Goal: Information Seeking & Learning: Compare options

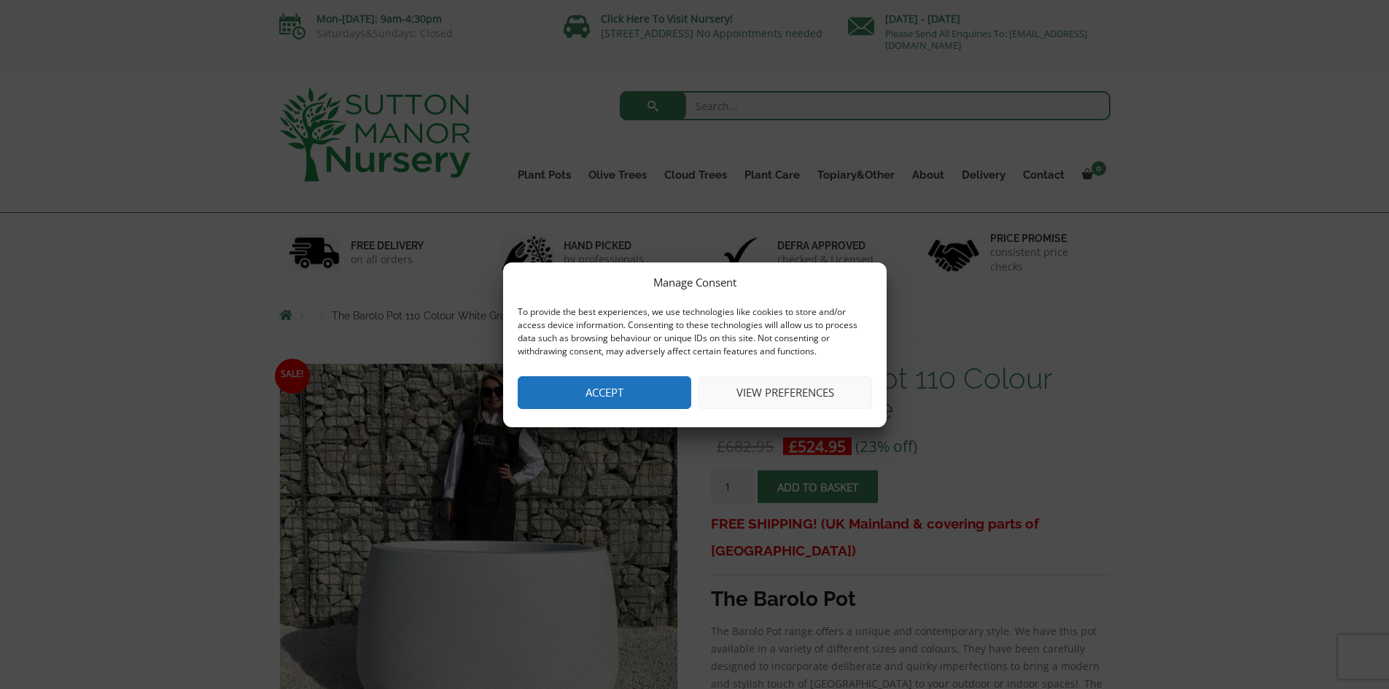
click at [651, 384] on button "Accept" at bounding box center [605, 392] width 174 height 33
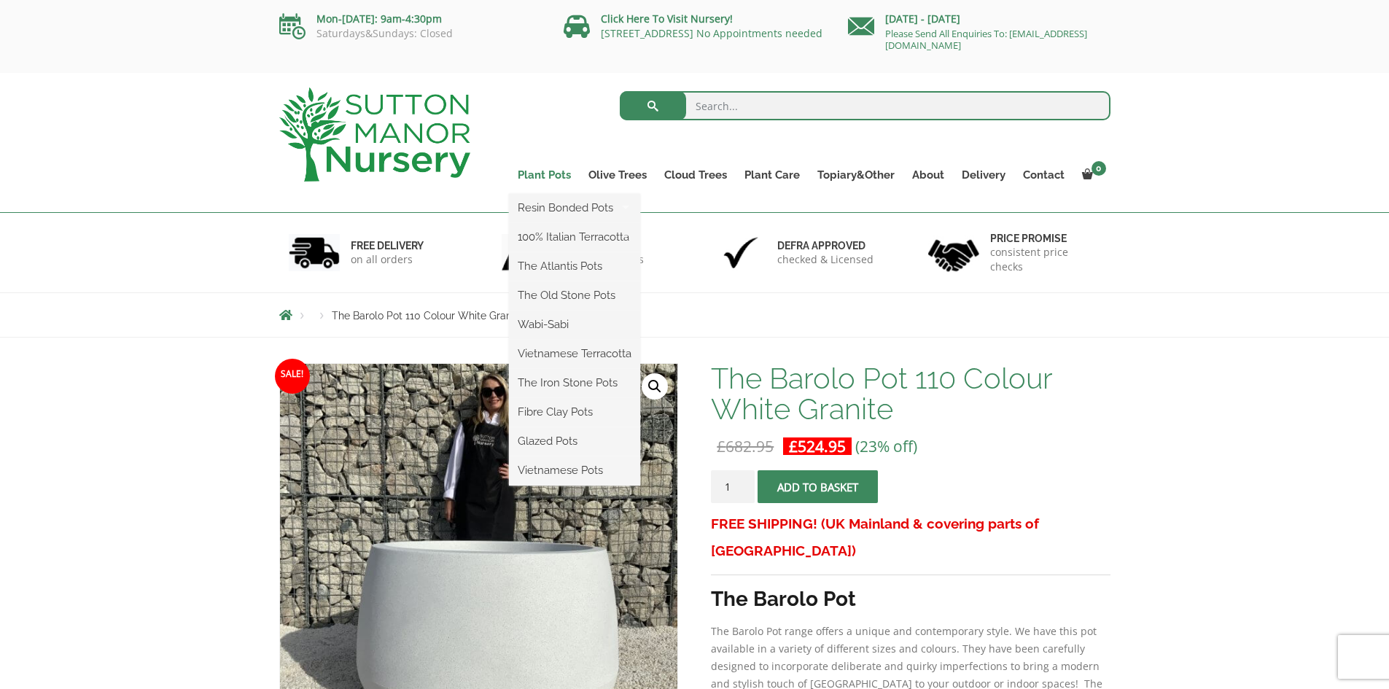
click at [553, 174] on link "Plant Pots" at bounding box center [544, 175] width 71 height 20
click at [570, 176] on link "Plant Pots" at bounding box center [544, 175] width 71 height 20
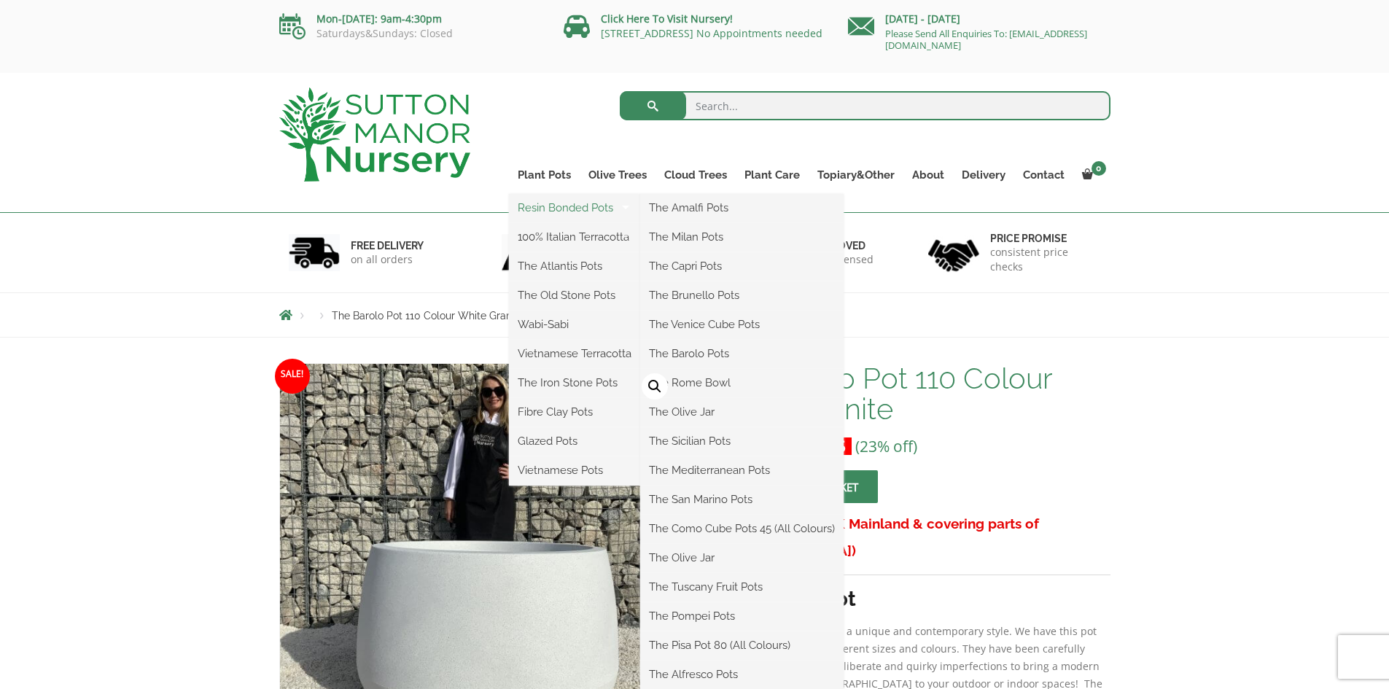
click at [569, 202] on link "Resin Bonded Pots" at bounding box center [574, 208] width 131 height 22
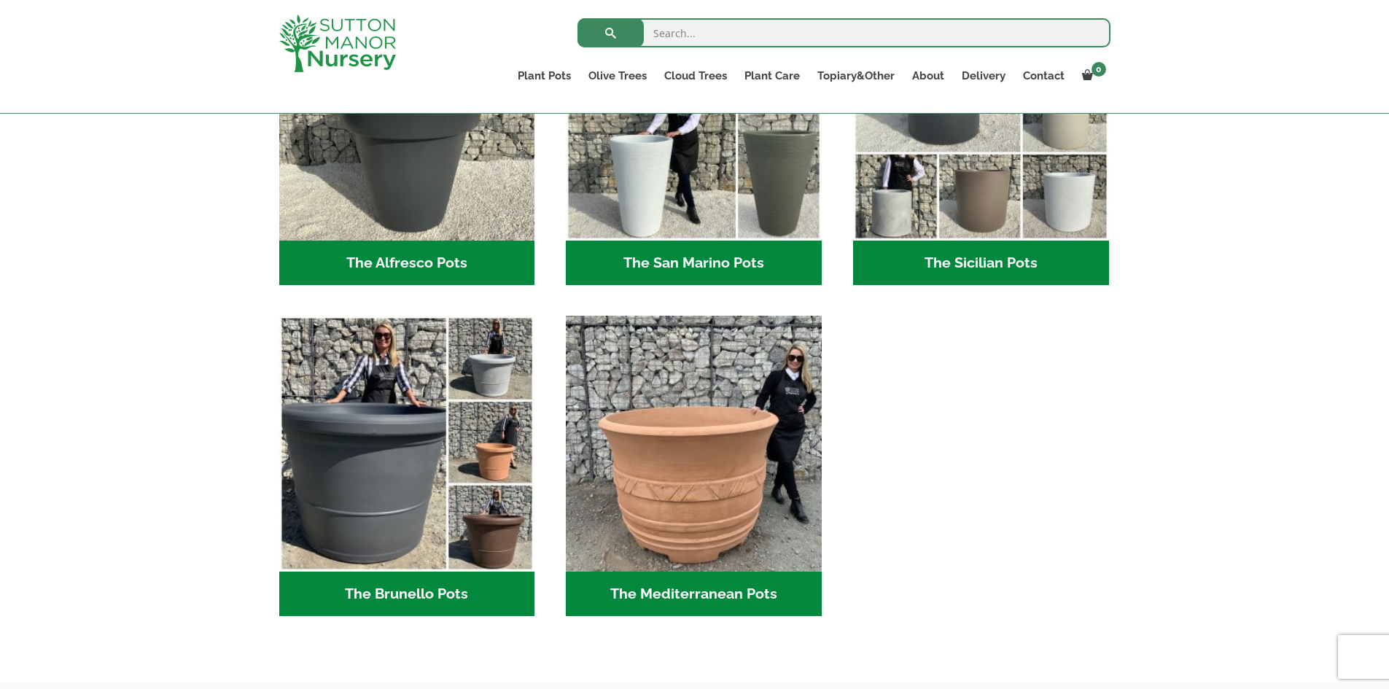
scroll to position [1896, 0]
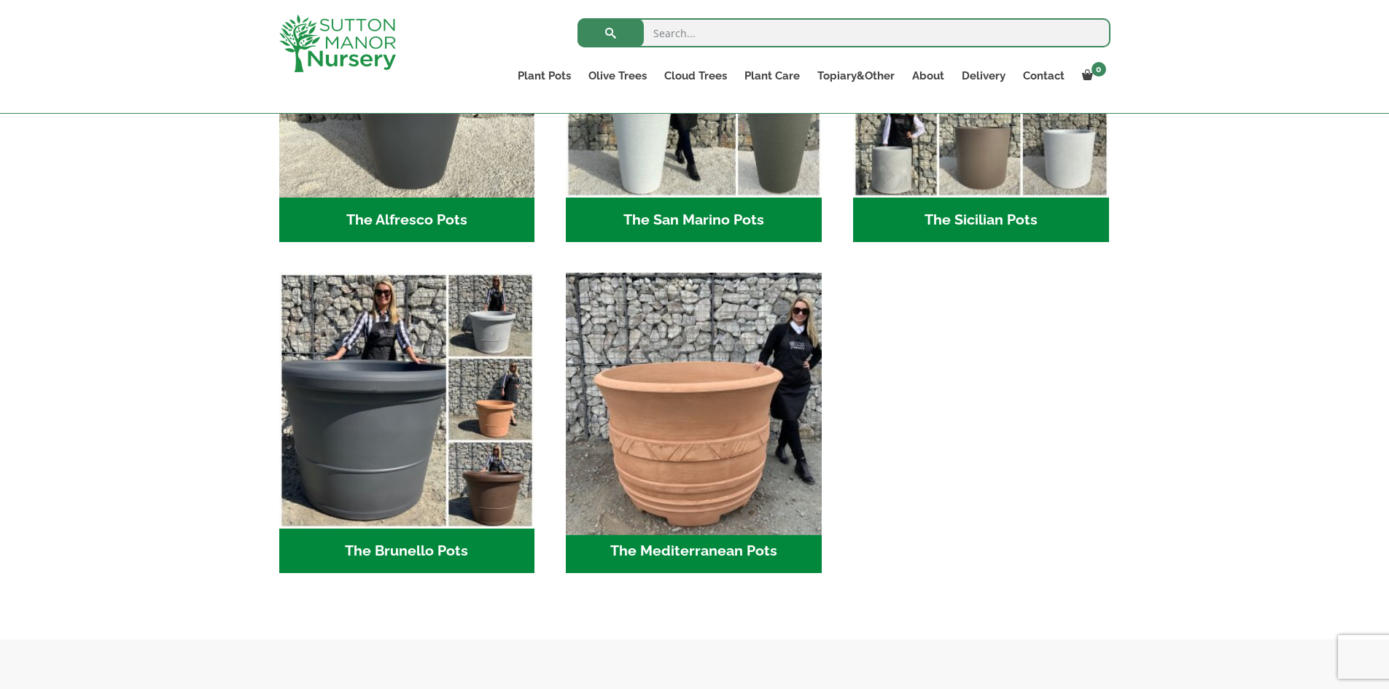
click at [670, 412] on img "Visit product category The Mediterranean Pots" at bounding box center [694, 401] width 268 height 268
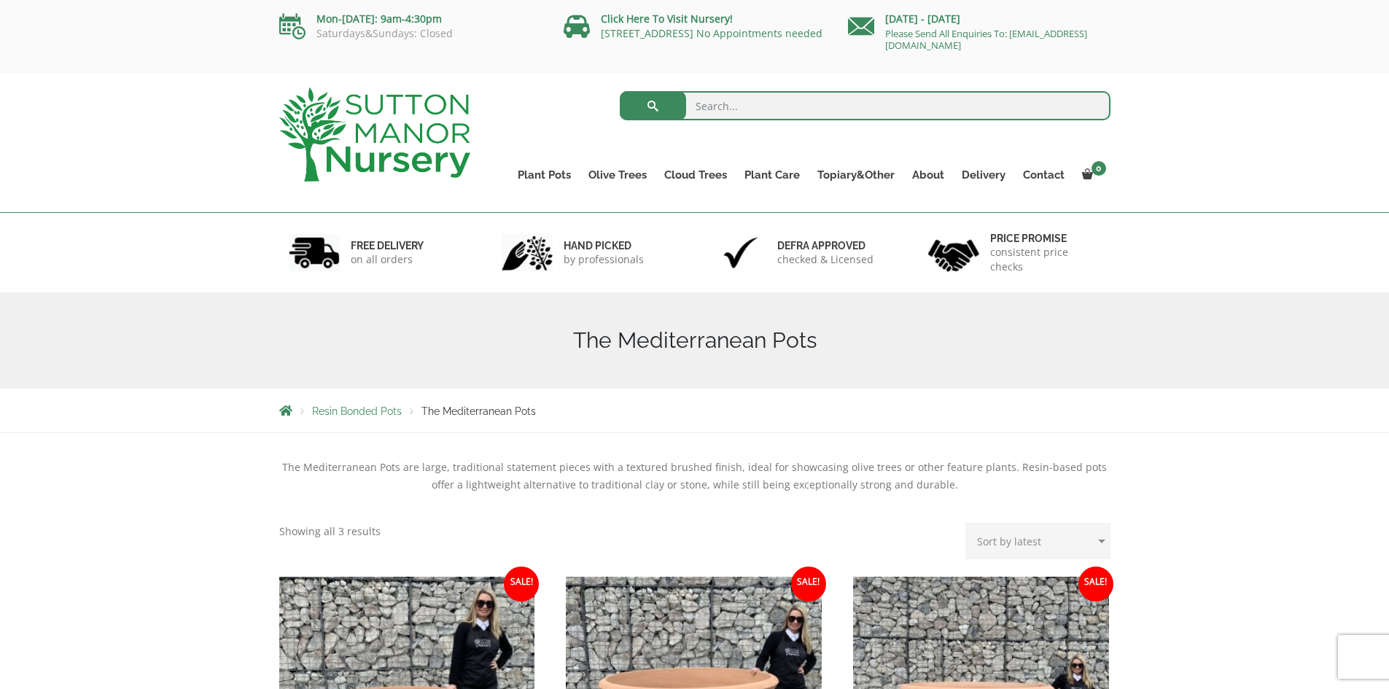
click at [706, 103] on input "search" at bounding box center [865, 105] width 491 height 29
type input "pots"
click at [647, 96] on button "submit" at bounding box center [653, 105] width 66 height 29
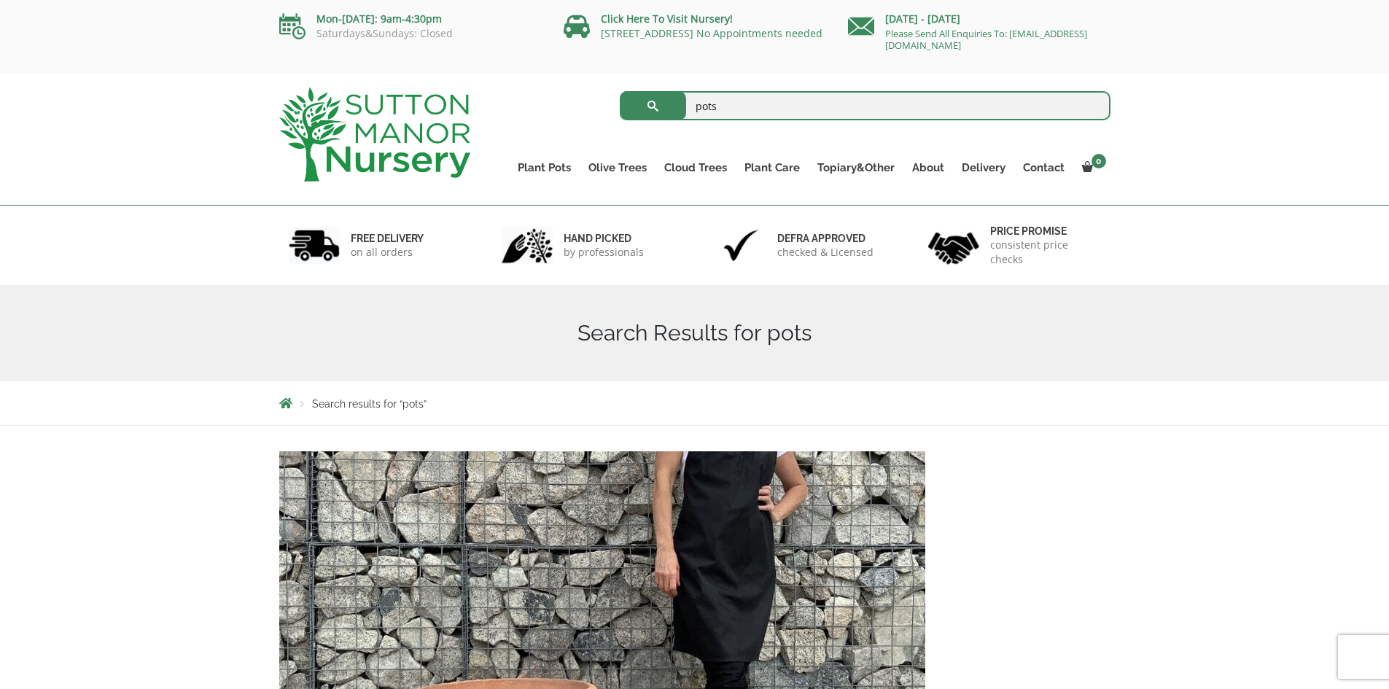
click at [691, 101] on input "pots" at bounding box center [865, 105] width 491 height 29
type input "large pots"
click at [653, 106] on span "submit" at bounding box center [653, 106] width 0 height 0
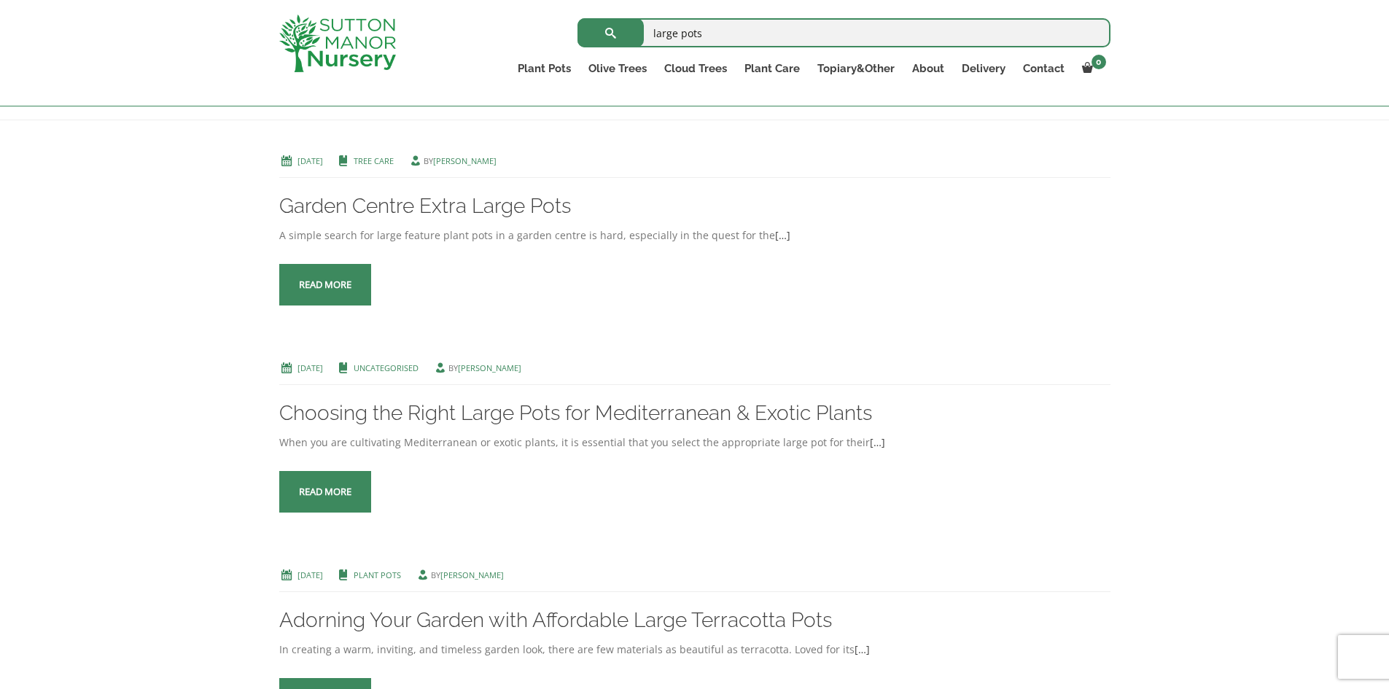
scroll to position [292, 0]
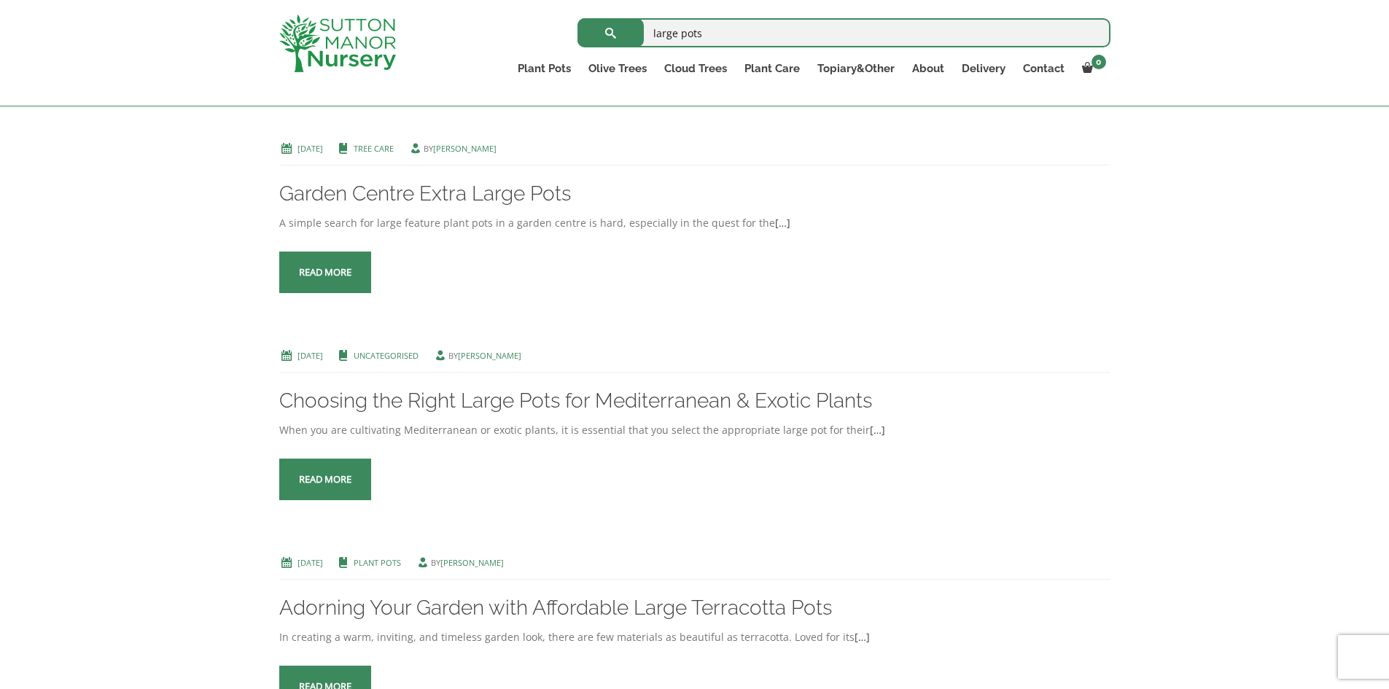
click at [338, 265] on link "Read more" at bounding box center [325, 273] width 92 height 42
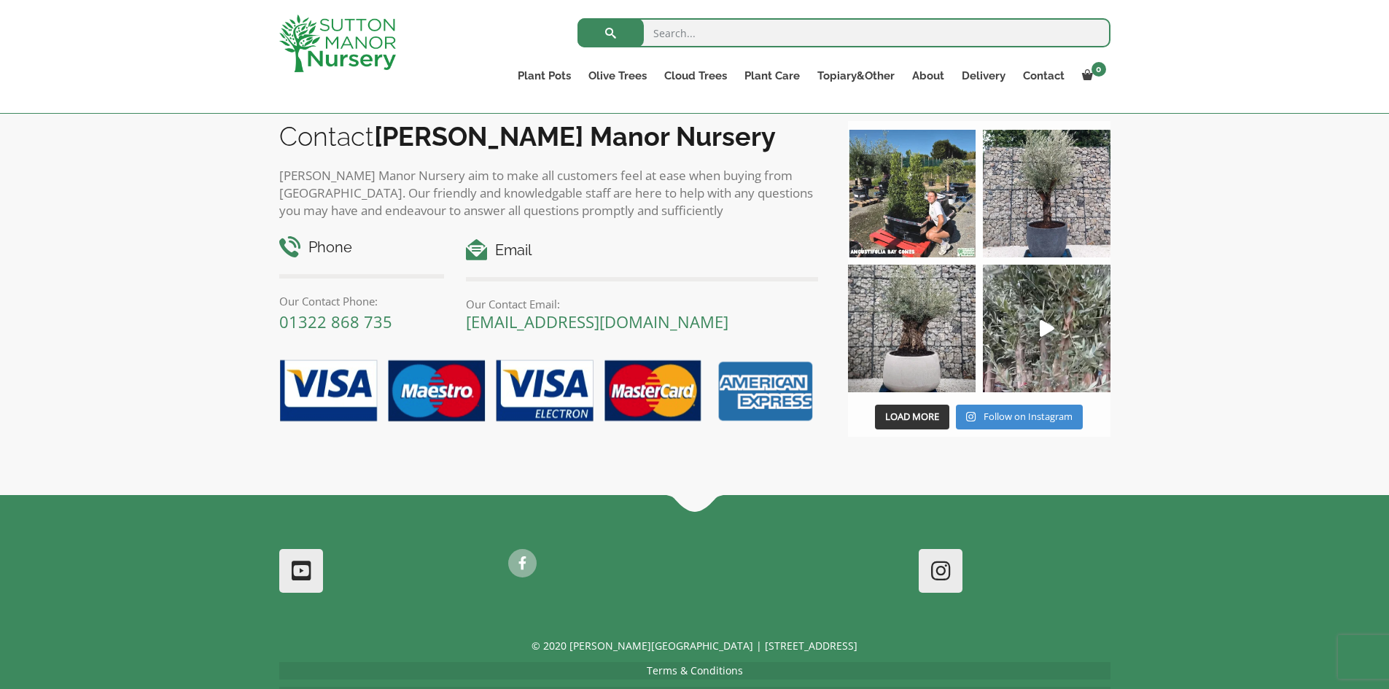
scroll to position [915, 0]
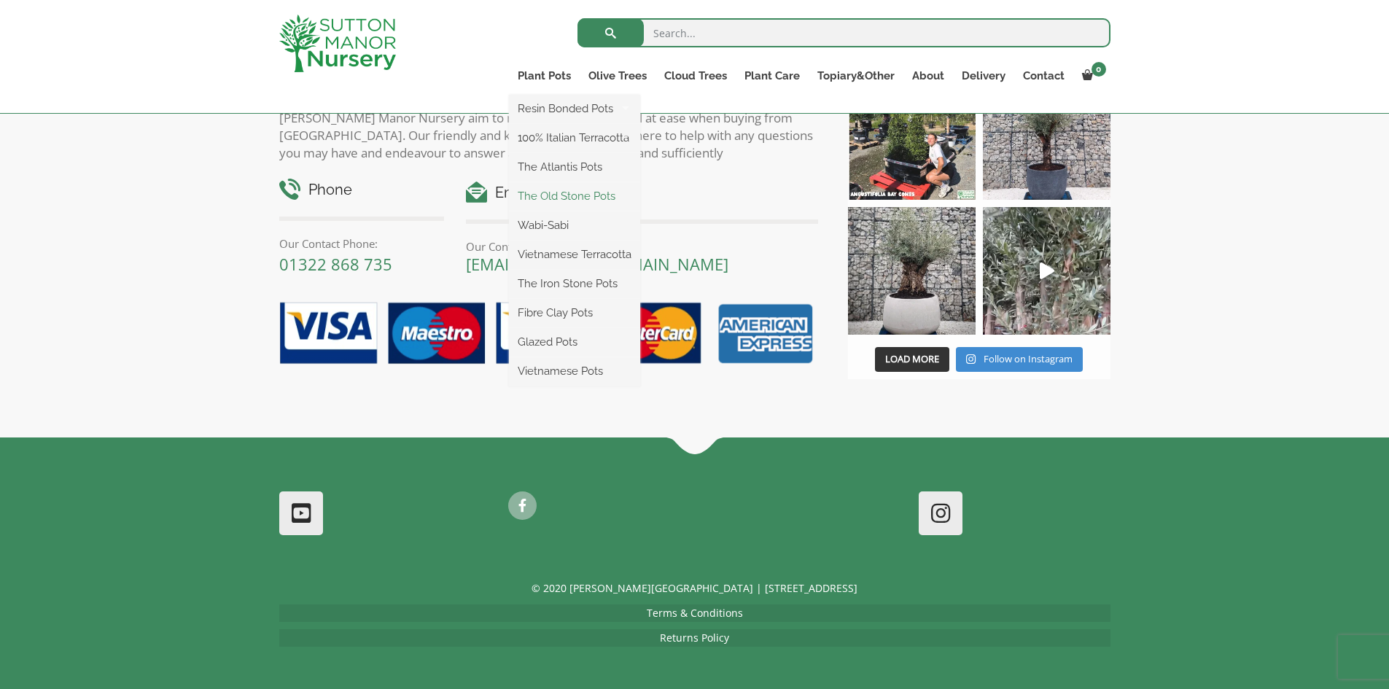
click at [572, 187] on link "The Old Stone Pots" at bounding box center [574, 196] width 131 height 22
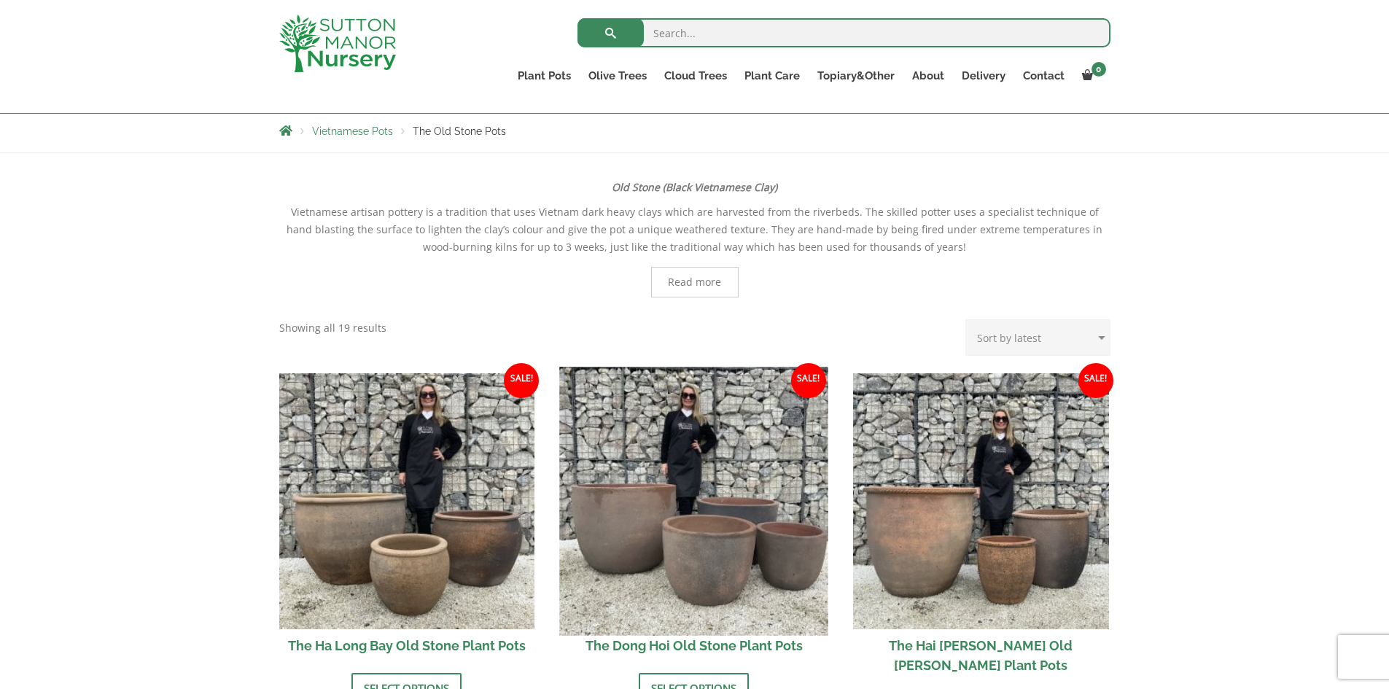
scroll to position [219, 0]
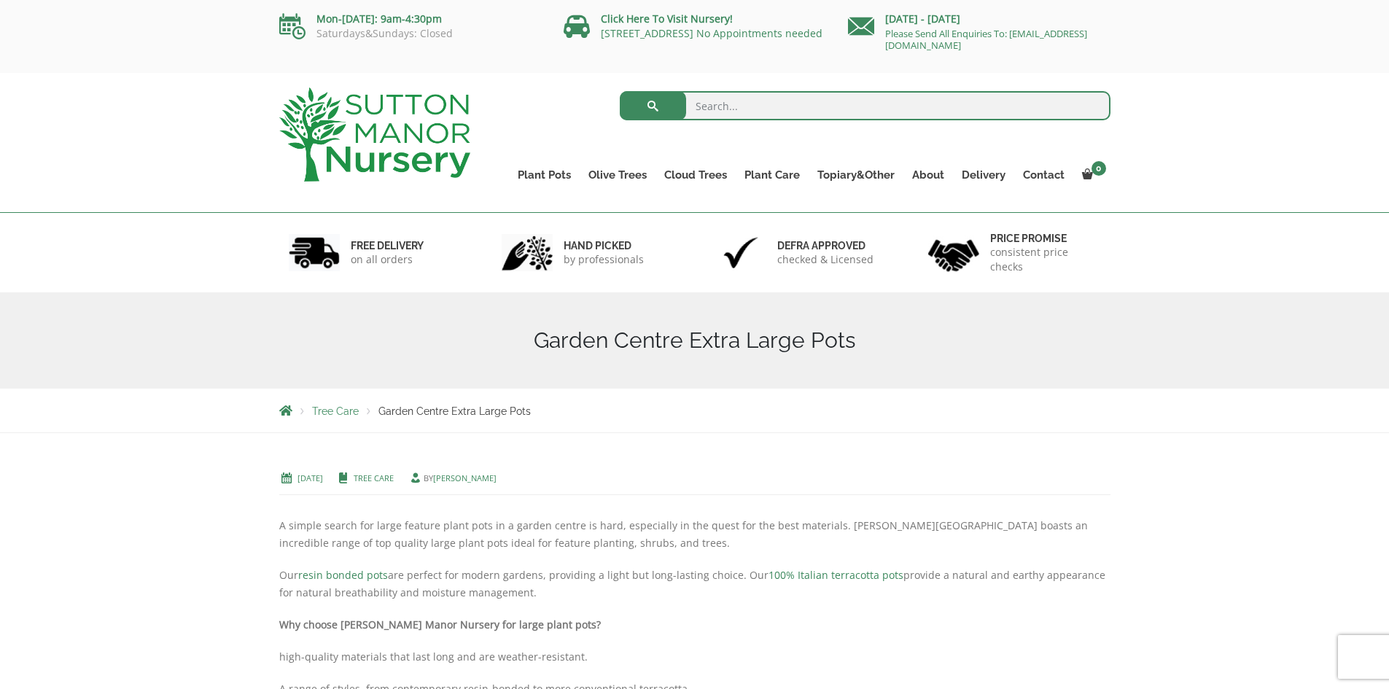
click at [702, 101] on input "search" at bounding box center [865, 105] width 491 height 29
type input "large pots"
click at [653, 106] on span "submit" at bounding box center [653, 106] width 0 height 0
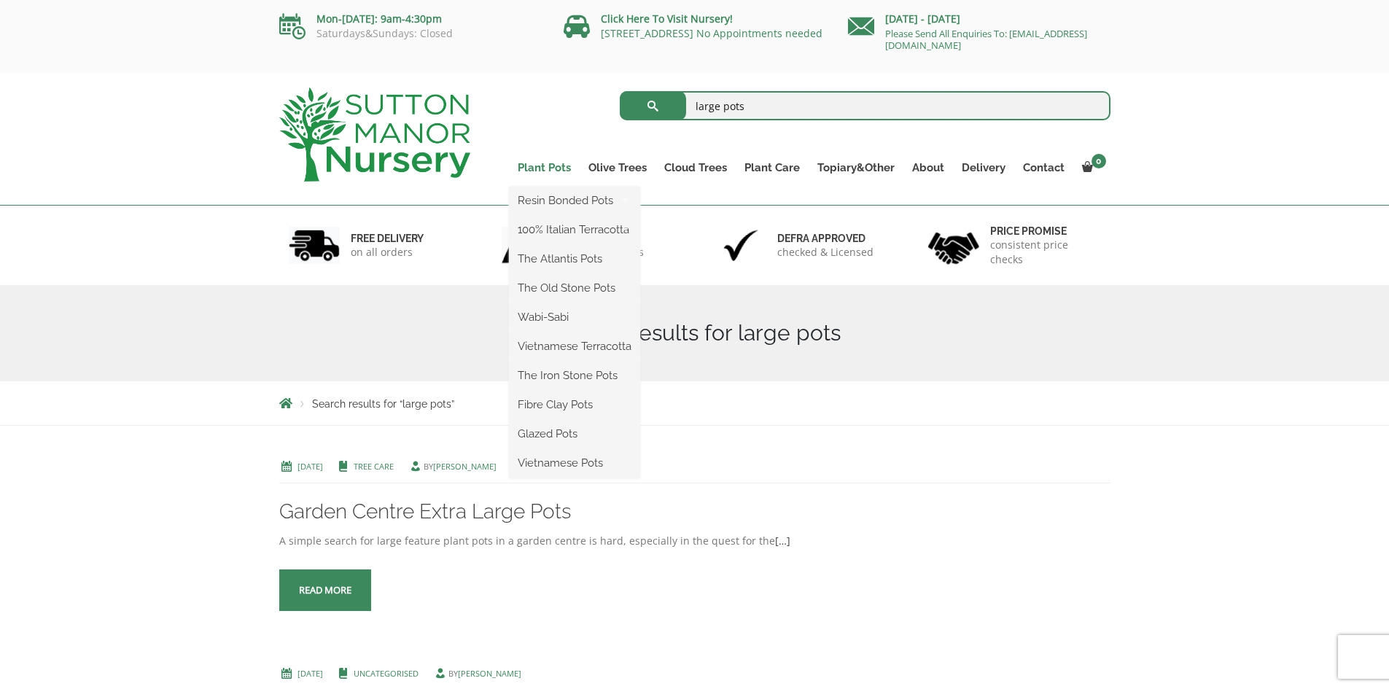
click at [558, 168] on link "Plant Pots" at bounding box center [544, 167] width 71 height 20
click at [687, 260] on link "Rolled Rim Classico" at bounding box center [703, 259] width 126 height 22
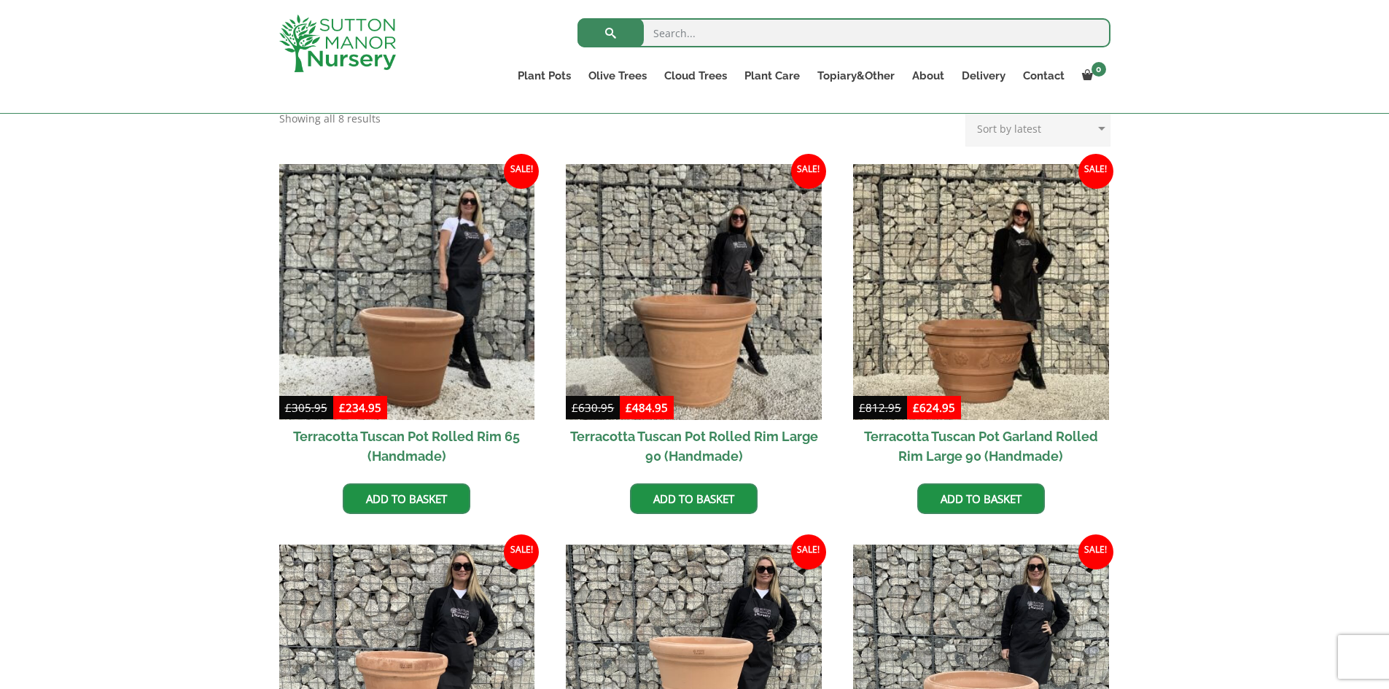
scroll to position [292, 0]
